Goal: Transaction & Acquisition: Purchase product/service

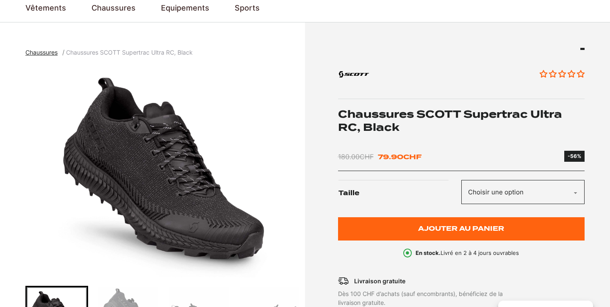
scroll to position [66, 0]
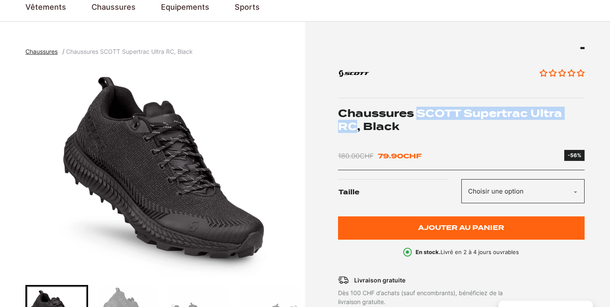
drag, startPoint x: 418, startPoint y: 111, endPoint x: 356, endPoint y: 122, distance: 62.3
click at [356, 122] on h1 "Chaussures SCOTT Supertrac Ultra RC, Black" at bounding box center [461, 120] width 247 height 26
copy h1 "[PERSON_NAME] Supertrac Ultra RC"
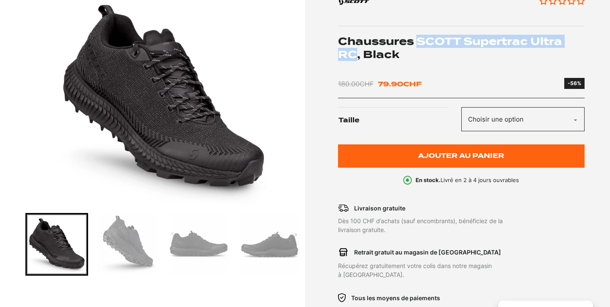
scroll to position [171, 0]
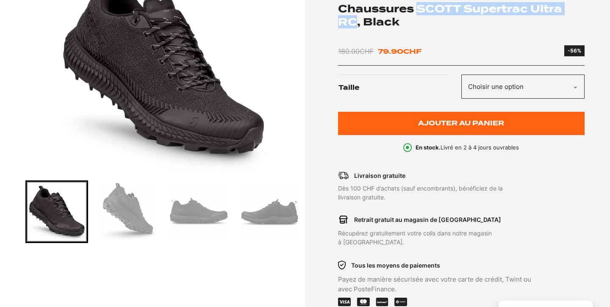
click at [147, 209] on img "Go to slide 2" at bounding box center [128, 212] width 60 height 60
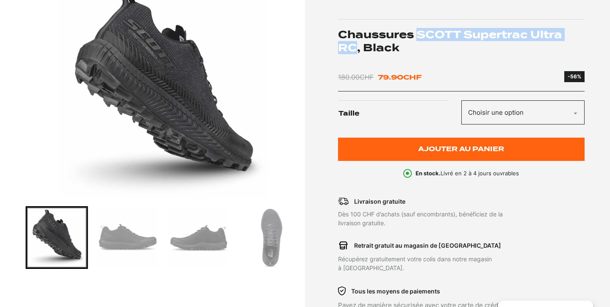
scroll to position [144, 0]
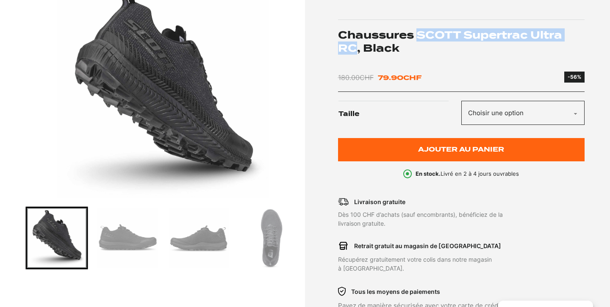
click at [153, 234] on img "Go to slide 3" at bounding box center [128, 238] width 60 height 60
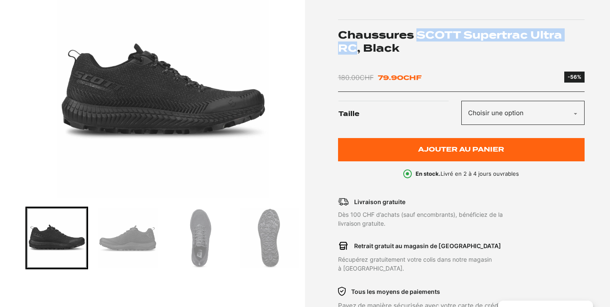
click at [162, 236] on div at bounding box center [162, 238] width 275 height 63
click at [150, 241] on img "Go to slide 4" at bounding box center [128, 238] width 60 height 60
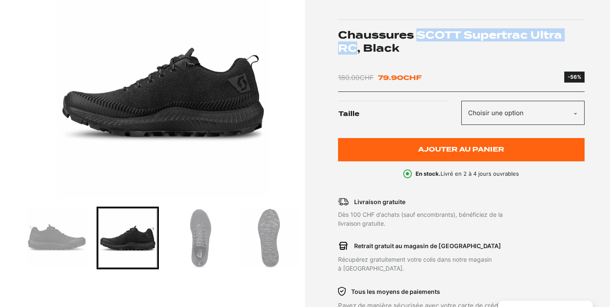
click at [191, 242] on img "Go to slide 5" at bounding box center [199, 238] width 60 height 60
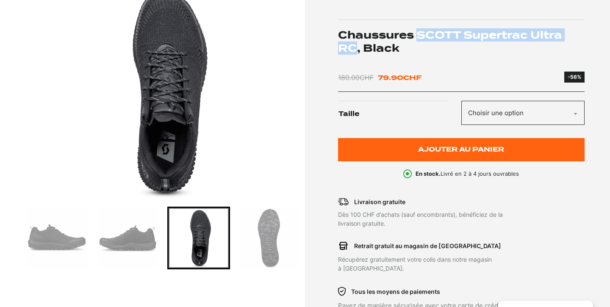
click at [265, 244] on img "Go to slide 6" at bounding box center [270, 238] width 60 height 60
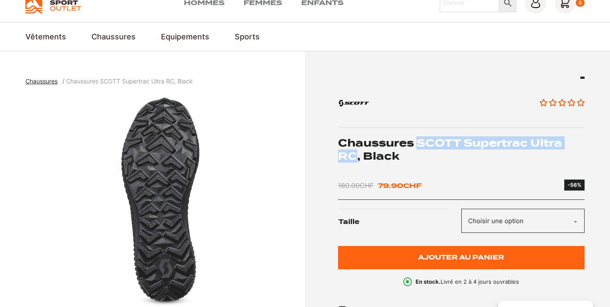
scroll to position [16, 0]
